Goal: Transaction & Acquisition: Purchase product/service

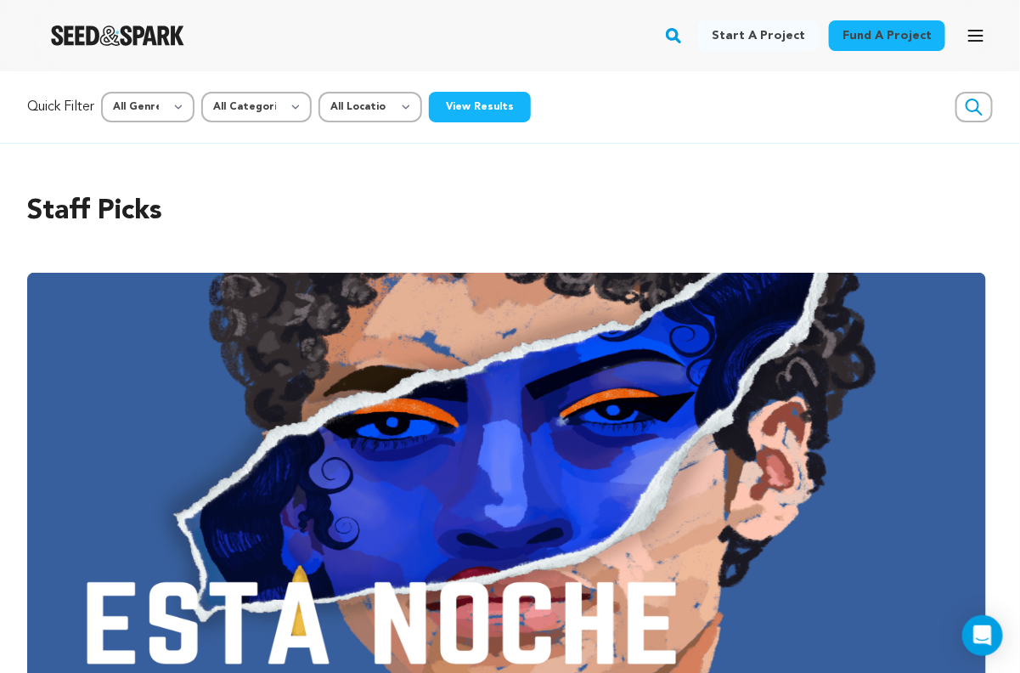
click at [672, 31] on div "Fund a project Start a project Search Login Sign up Start a project Fund a proj…" at bounding box center [496, 36] width 993 height 44
click at [674, 31] on div "Fund a project Start a project Search Login Sign up Start a project Fund a proj…" at bounding box center [496, 36] width 993 height 44
click at [681, 31] on rect "button" at bounding box center [673, 35] width 20 height 20
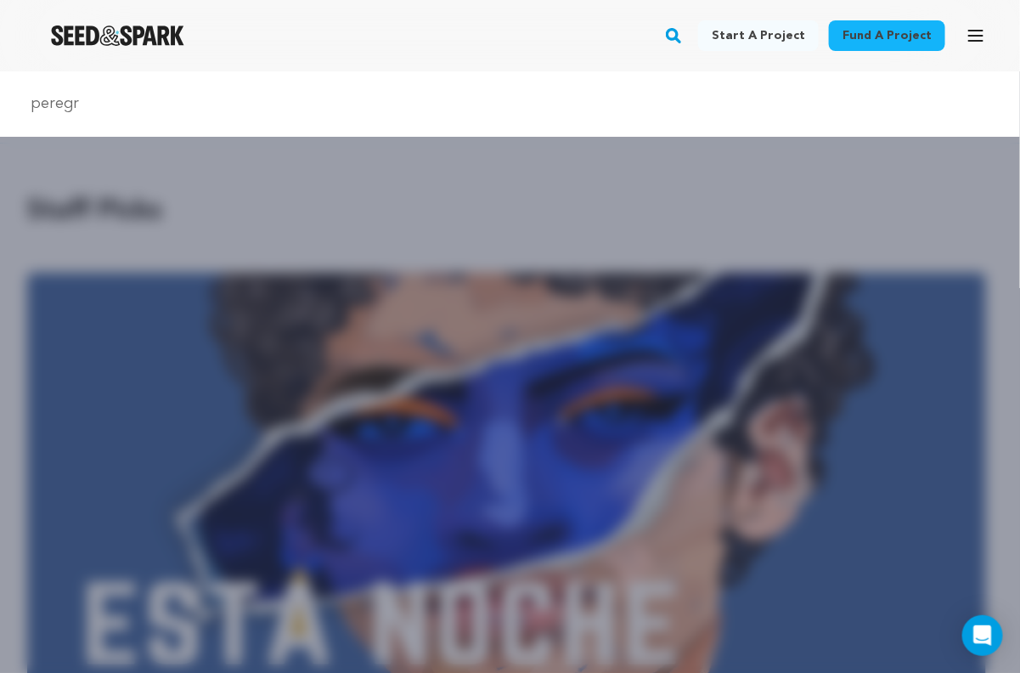
type input "peregrine"
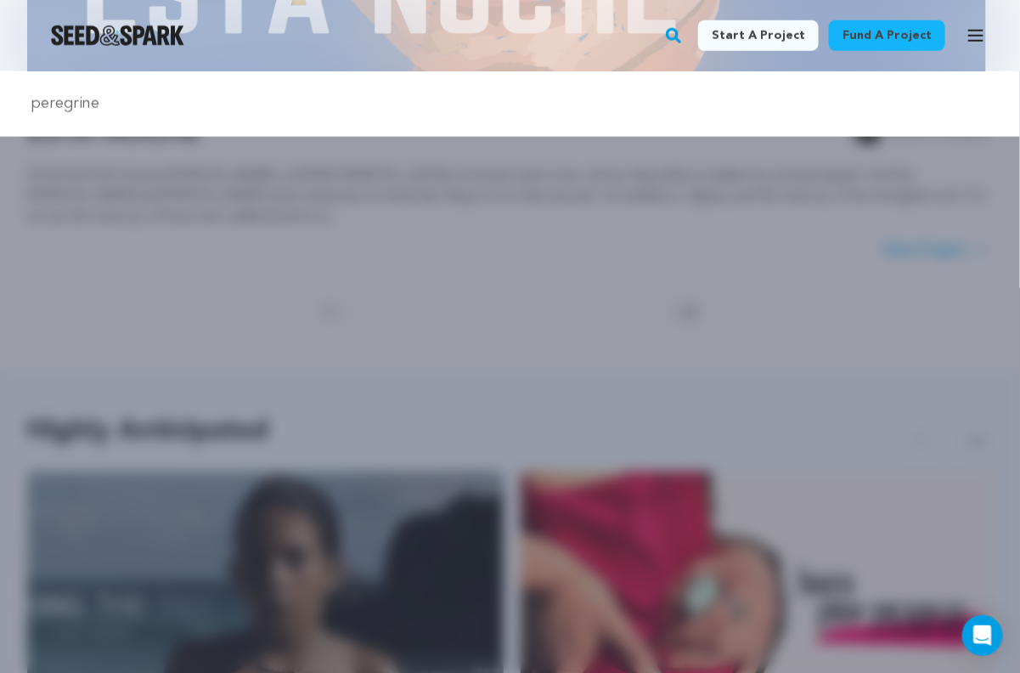
scroll to position [661, 0]
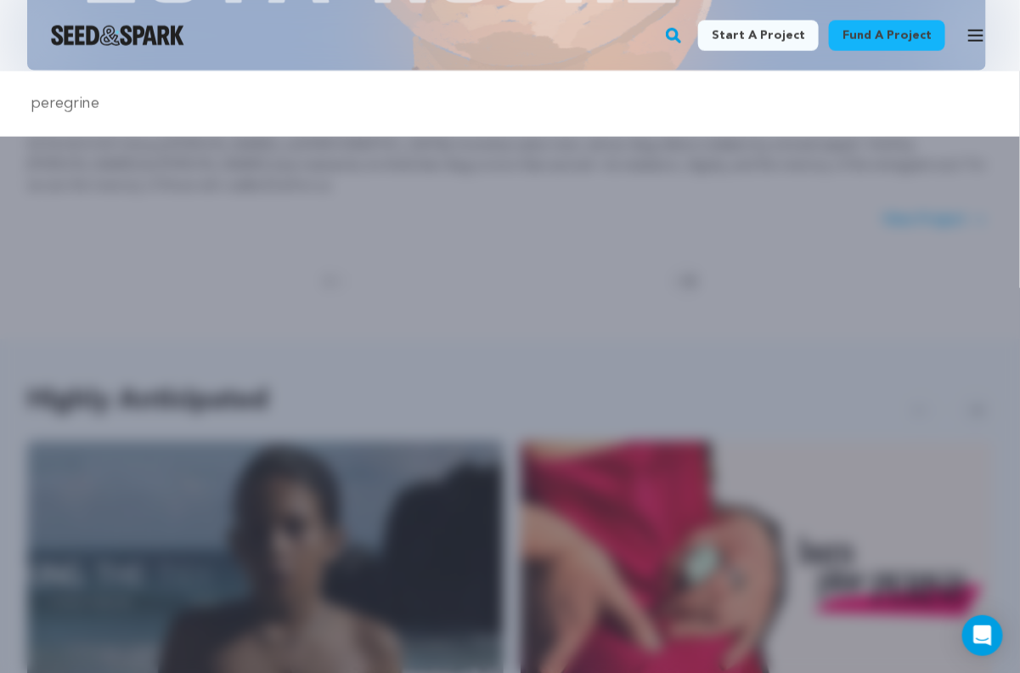
click at [359, 214] on div "peregrine" at bounding box center [510, 407] width 1020 height 673
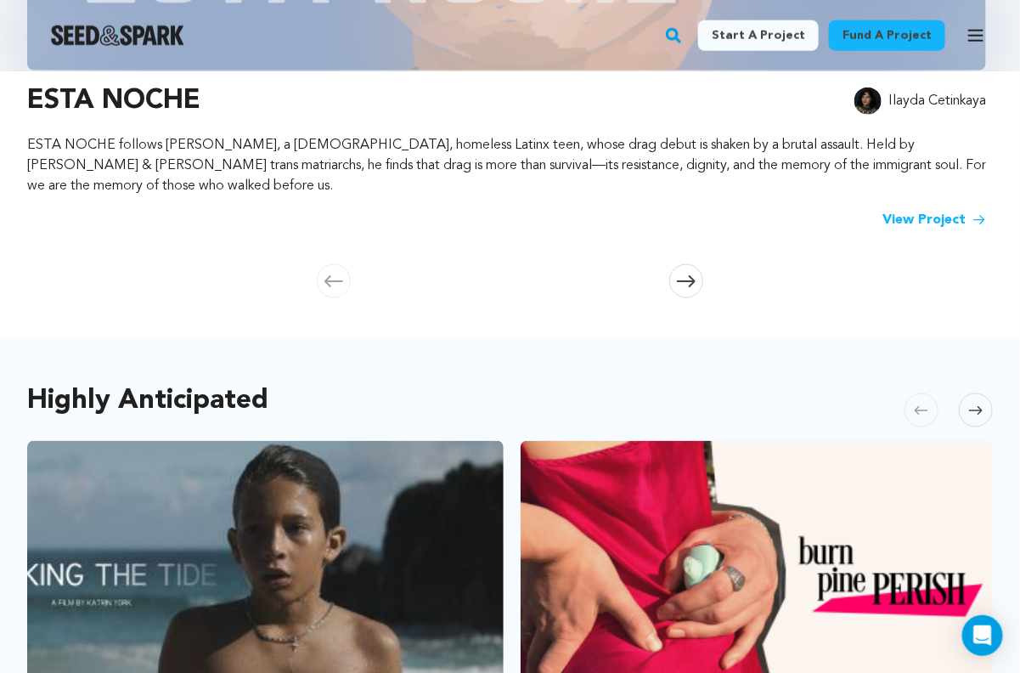
click at [684, 27] on rect "button" at bounding box center [673, 35] width 20 height 20
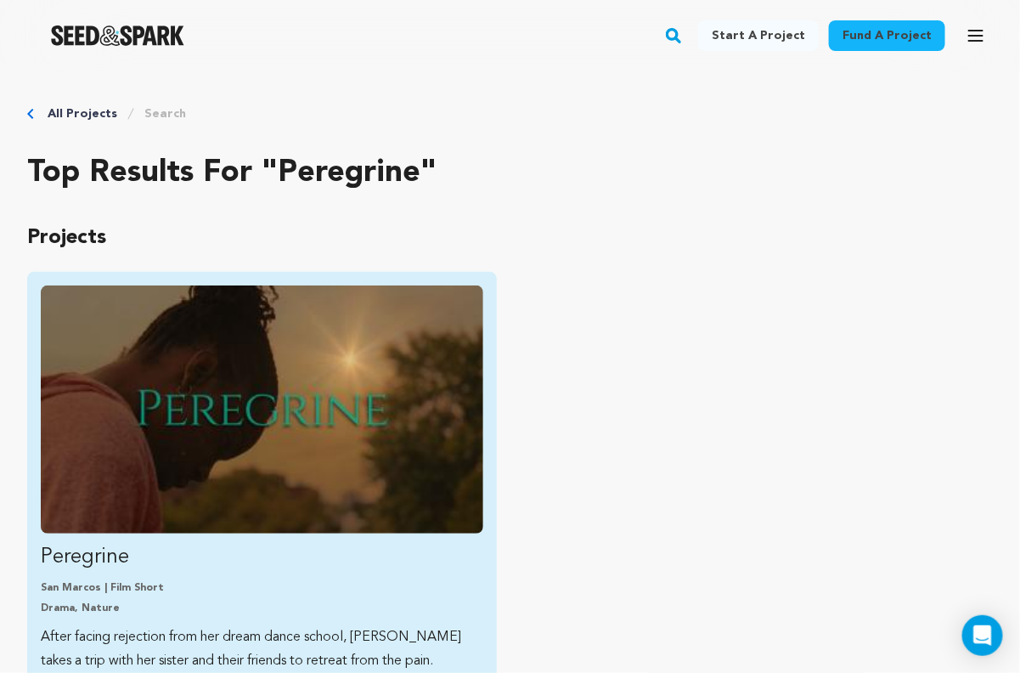
click at [357, 424] on img "Fund Peregrine" at bounding box center [262, 409] width 442 height 248
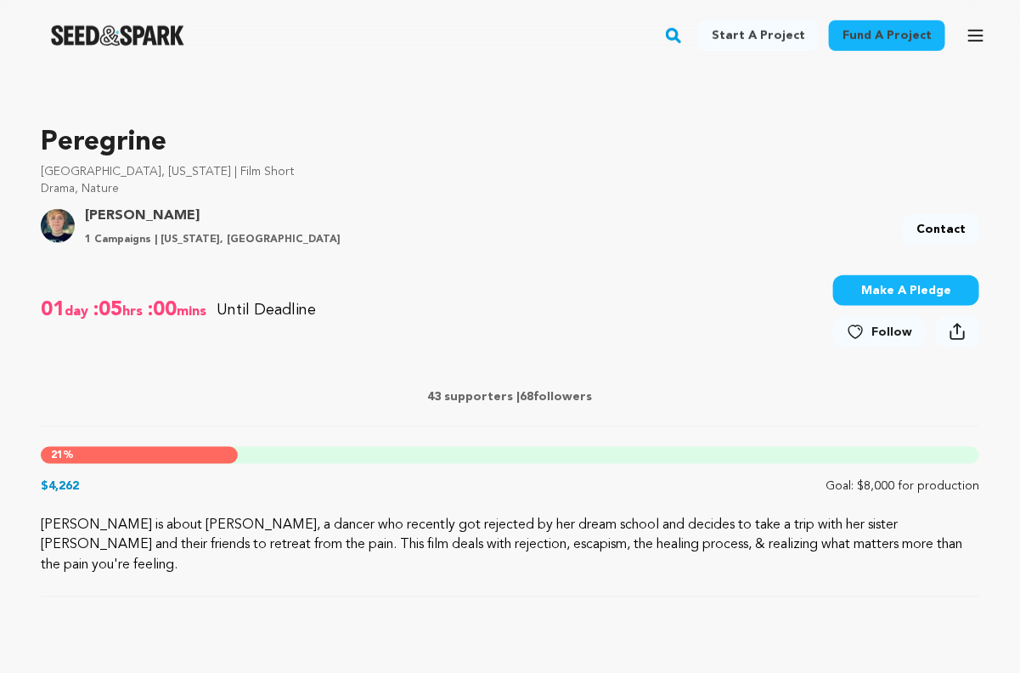
scroll to position [505, 0]
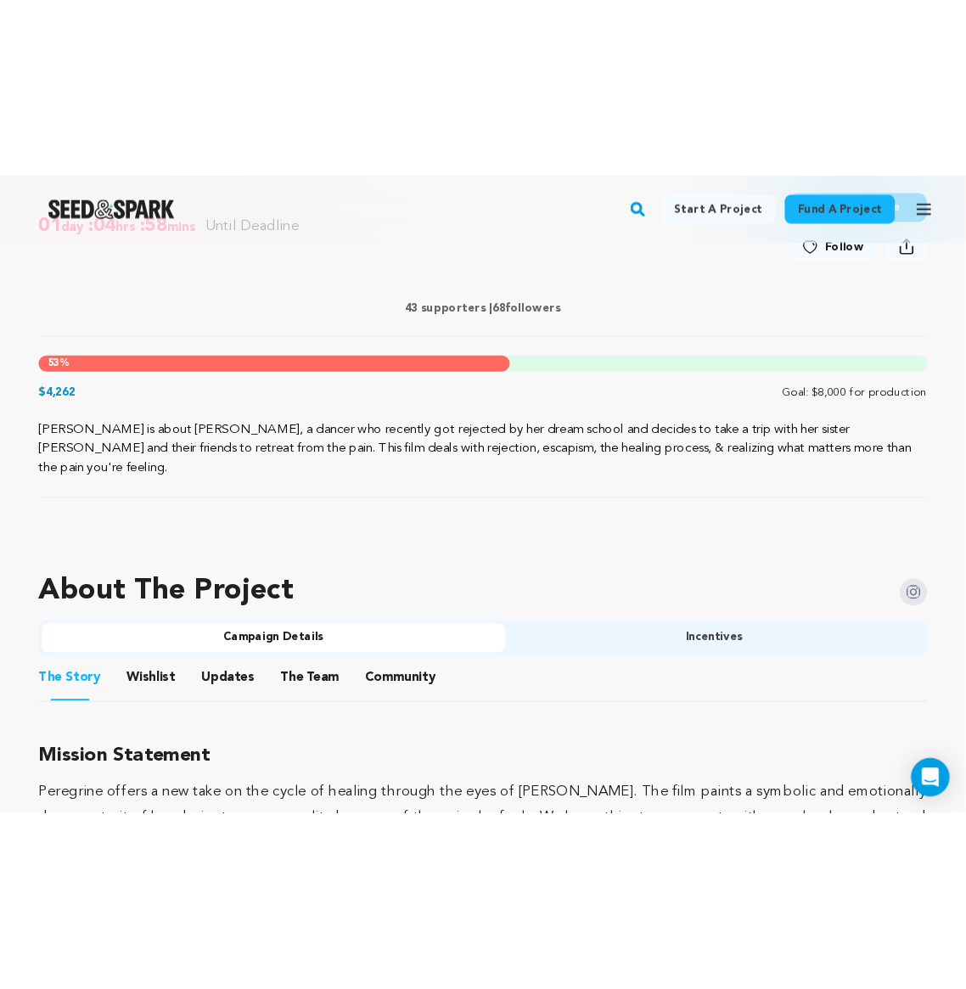
scroll to position [727, 0]
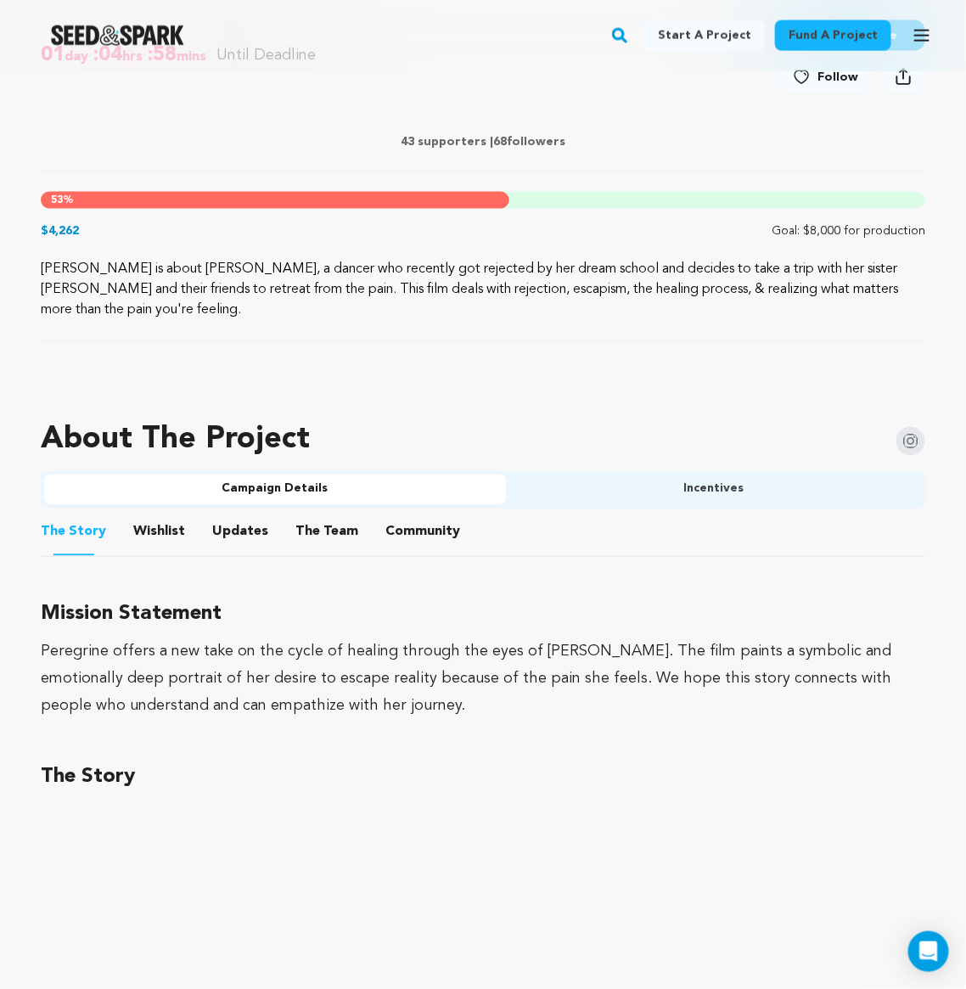
click at [559, 387] on div at bounding box center [483, 382] width 885 height 27
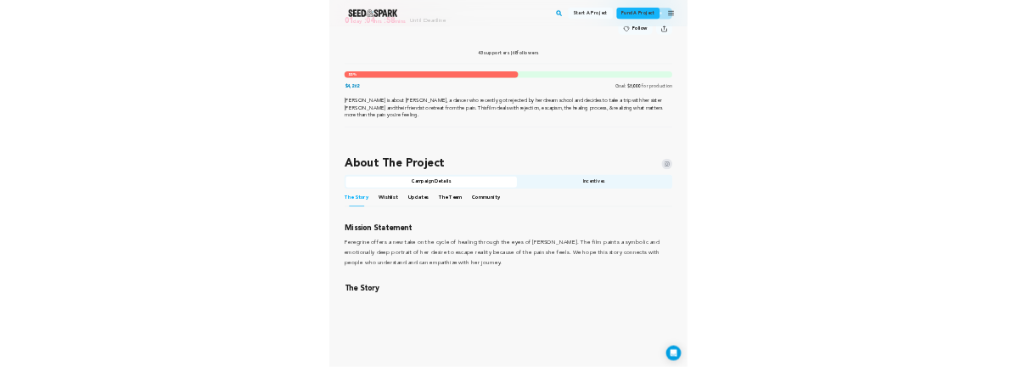
scroll to position [46, 0]
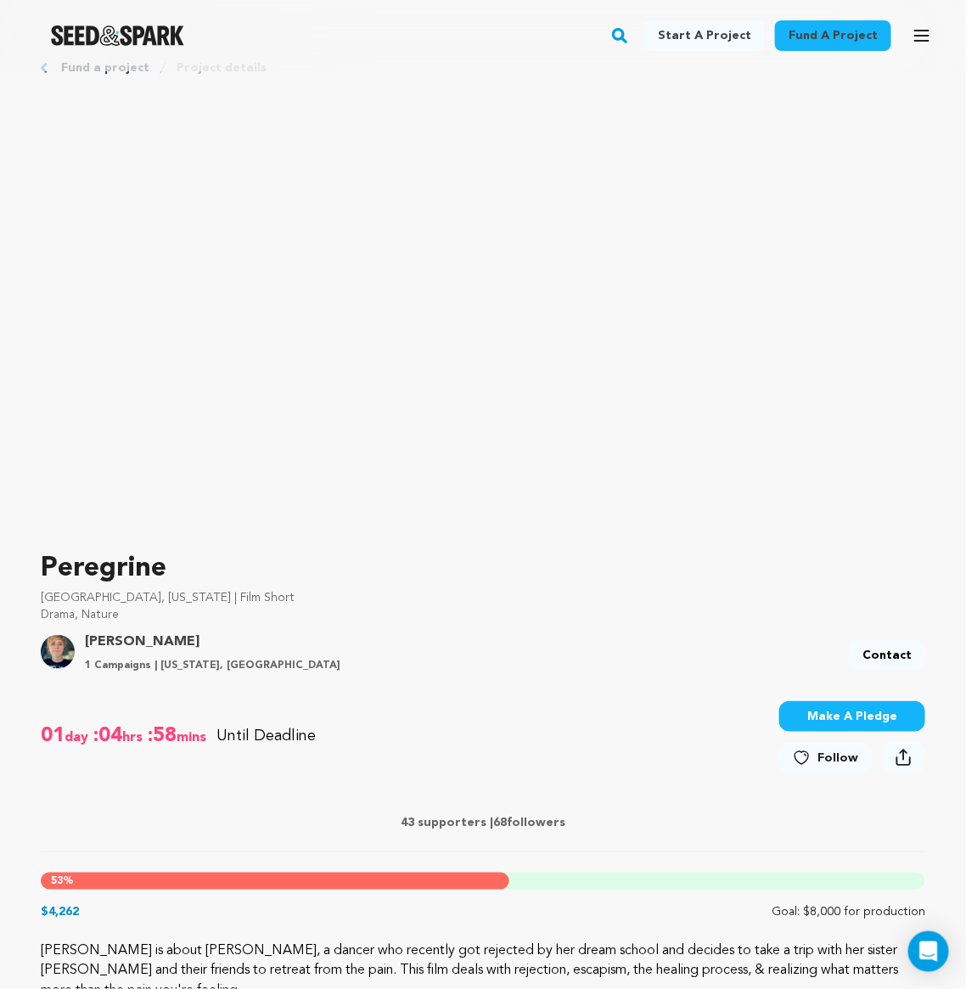
click at [432, 41] on div "Fund a project Start a project Search Login Sign up Start a project Fund a proj…" at bounding box center [469, 36] width 939 height 44
click at [510, 43] on div "Fund a project Start a project Search Login Sign up Start a project Fund a proj…" at bounding box center [469, 36] width 939 height 44
click at [343, 13] on div "Fund a project Start a project Search Login Sign up Start a project" at bounding box center [483, 35] width 966 height 71
click at [320, 44] on div "Fund a project Start a project Search Login Sign up Start a project Fund a proj…" at bounding box center [469, 36] width 939 height 44
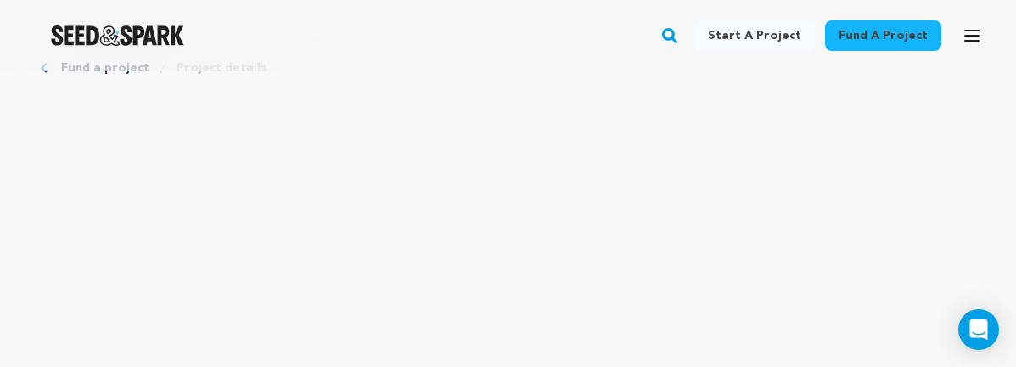
click at [475, 67] on div "Fund a project Start a project Search Login Sign up Start a project" at bounding box center [508, 35] width 1016 height 71
click at [501, 65] on div "Fund a project Start a project Search Login Sign up Start a project" at bounding box center [508, 35] width 1016 height 71
click at [527, 46] on div "Fund a project Start a project Search Login Sign up Start a project Fund a proj…" at bounding box center [494, 36] width 989 height 44
